Goal: Find specific page/section: Find specific page/section

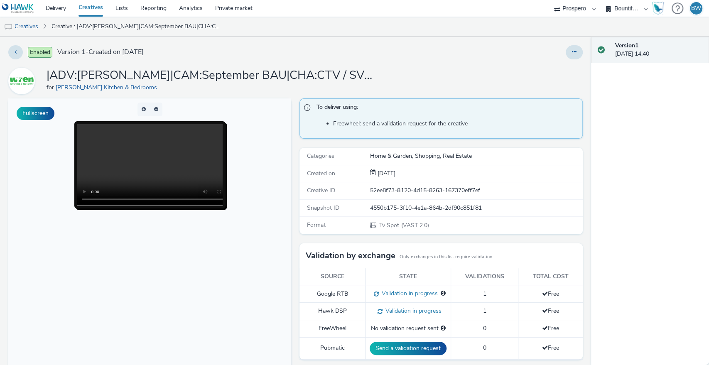
click at [425, 70] on div "|ADV:[PERSON_NAME]|CAM:September BAU|CHA:CTV / SVOD|PLA:Prospero|INV:Media 16|T…" at bounding box center [295, 81] width 574 height 27
click at [311, 69] on h1 "|ADV:[PERSON_NAME]|CAM:September BAU|CHA:CTV / SVOD|PLA:Prospero|INV:Media 16|T…" at bounding box center [213, 76] width 332 height 16
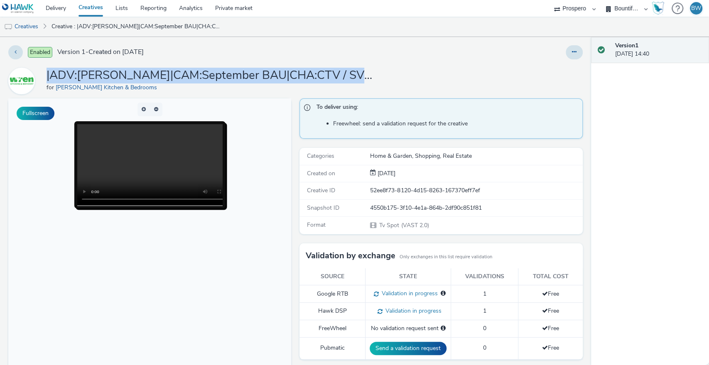
click at [311, 69] on h1 "|ADV:[PERSON_NAME]|CAM:September BAU|CHA:CTV / SVOD|PLA:Prospero|INV:Media 16|T…" at bounding box center [213, 76] width 332 height 16
click at [311, 73] on h1 "|ADV:[PERSON_NAME]|CAM:September BAU|CHA:CTV / SVOD|PLA:Prospero|INV:Media 16|T…" at bounding box center [213, 76] width 332 height 16
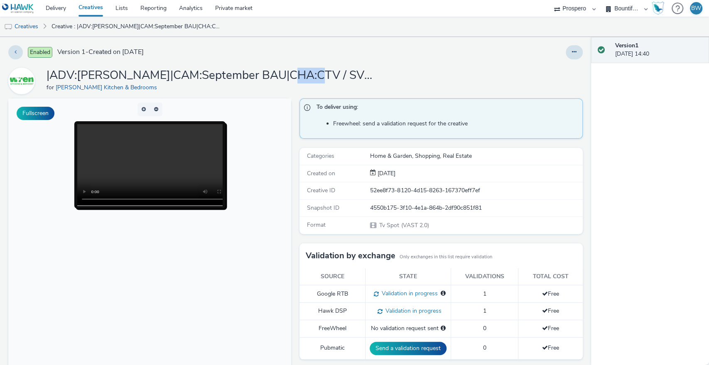
click at [311, 73] on h1 "|ADV:[PERSON_NAME]|CAM:September BAU|CHA:CTV / SVOD|PLA:Prospero|INV:Media 16|T…" at bounding box center [213, 76] width 332 height 16
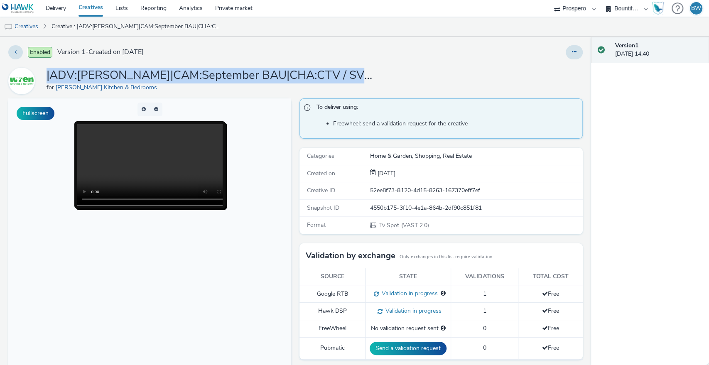
click at [311, 73] on h1 "|ADV:[PERSON_NAME]|CAM:September BAU|CHA:CTV / SVOD|PLA:Prospero|INV:Media 16|T…" at bounding box center [213, 76] width 332 height 16
click at [309, 74] on h1 "|ADV:[PERSON_NAME]|CAM:September BAU|CHA:CTV / SVOD|PLA:Prospero|INV:Media 16|T…" at bounding box center [213, 76] width 332 height 16
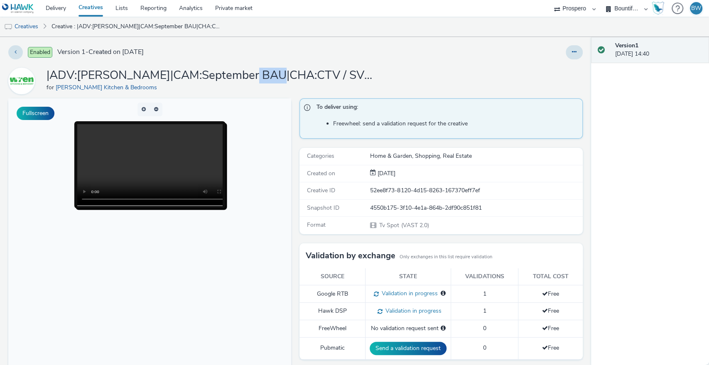
drag, startPoint x: 255, startPoint y: 71, endPoint x: 324, endPoint y: 74, distance: 69.4
click at [309, 75] on h1 "|ADV:[PERSON_NAME]|CAM:September BAU|CHA:CTV / SVOD|PLA:Prospero|INV:Media 16|T…" at bounding box center [213, 76] width 332 height 16
click at [324, 74] on h1 "|ADV:[PERSON_NAME]|CAM:September BAU|CHA:CTV / SVOD|PLA:Prospero|INV:Media 16|T…" at bounding box center [213, 76] width 332 height 16
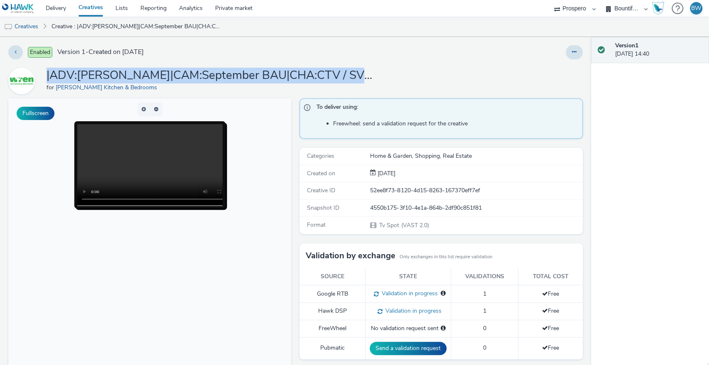
click at [324, 74] on h1 "|ADV:[PERSON_NAME]|CAM:September BAU|CHA:CTV / SVOD|PLA:Prospero|INV:Media 16|T…" at bounding box center [213, 76] width 332 height 16
click at [304, 73] on h1 "|ADV:[PERSON_NAME]|CAM:September BAU|CHA:CTV / SVOD|PLA:Prospero|INV:Media 16|T…" at bounding box center [213, 76] width 332 height 16
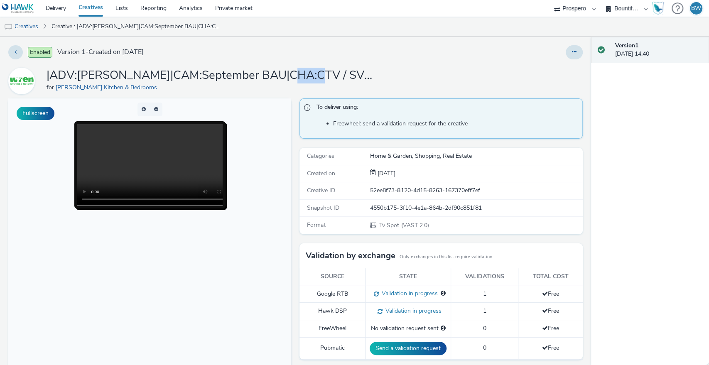
click at [304, 73] on h1 "|ADV:[PERSON_NAME]|CAM:September BAU|CHA:CTV / SVOD|PLA:Prospero|INV:Media 16|T…" at bounding box center [213, 76] width 332 height 16
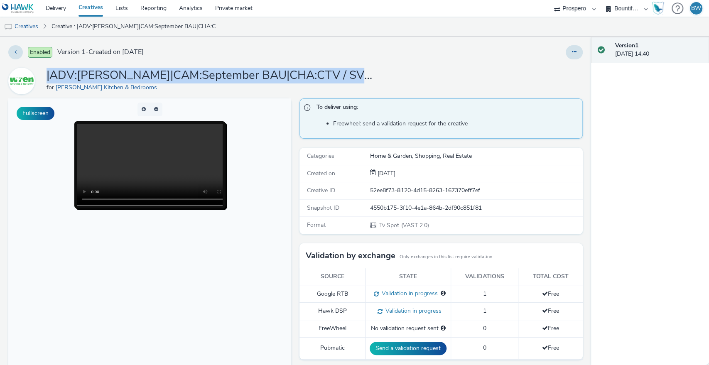
click at [304, 73] on h1 "|ADV:[PERSON_NAME]|CAM:September BAU|CHA:CTV / SVOD|PLA:Prospero|INV:Media 16|T…" at bounding box center [213, 76] width 332 height 16
click at [307, 73] on h1 "|ADV:[PERSON_NAME]|CAM:September BAU|CHA:CTV / SVOD|PLA:Prospero|INV:Media 16|T…" at bounding box center [213, 76] width 332 height 16
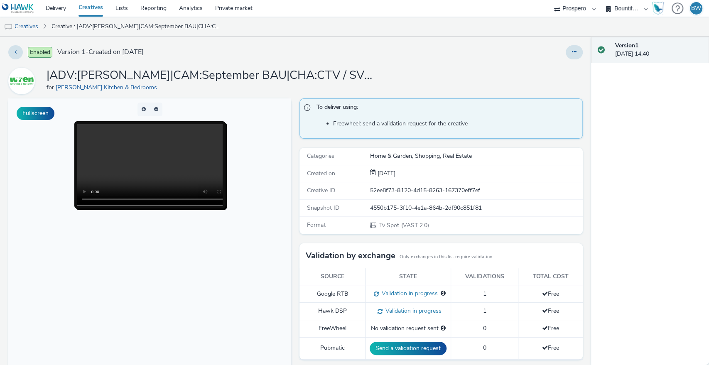
click at [33, 6] on img at bounding box center [18, 8] width 32 height 10
